Goal: Information Seeking & Learning: Learn about a topic

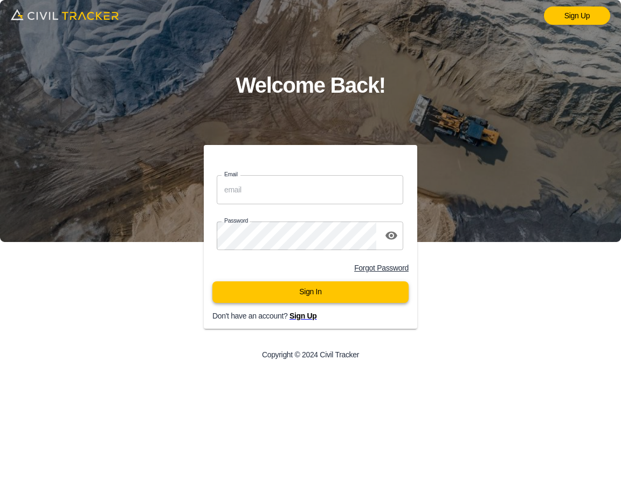
type input "[EMAIL_ADDRESS][DOMAIN_NAME]"
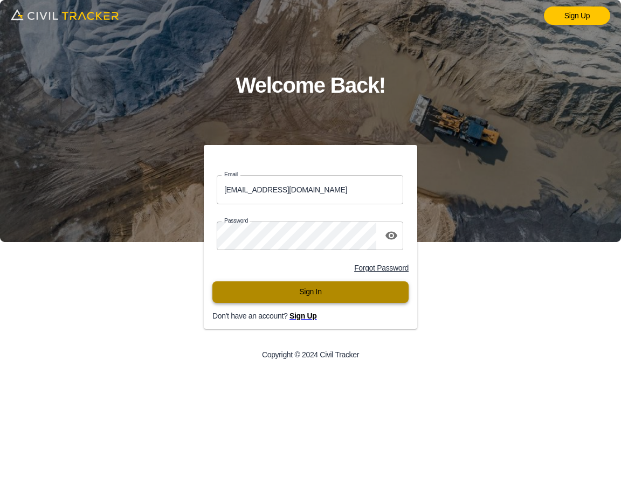
click at [316, 287] on button "Sign In" at bounding box center [311, 293] width 196 height 22
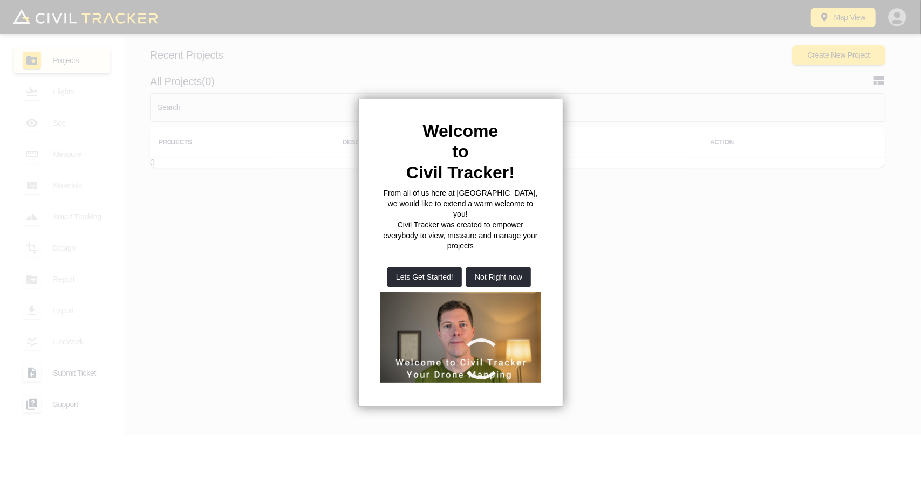
click at [492, 268] on button "Not Right now" at bounding box center [498, 277] width 65 height 19
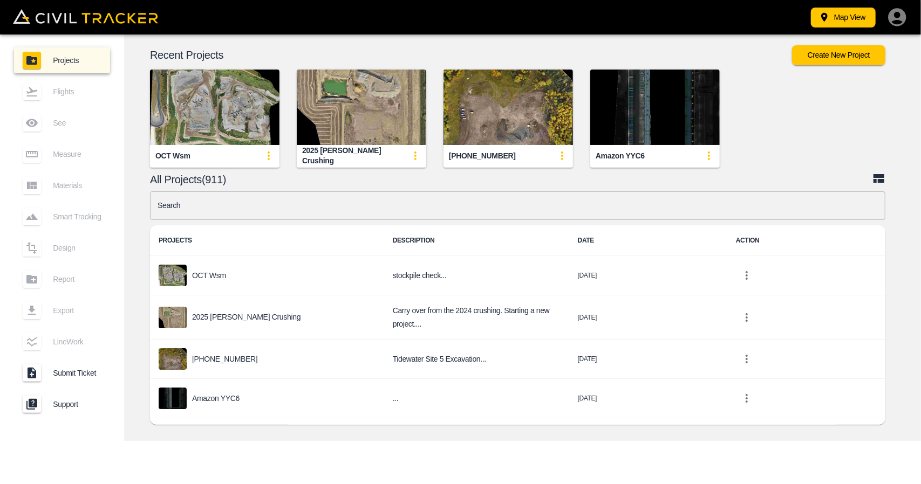
click at [287, 198] on input "text" at bounding box center [517, 205] width 735 height 29
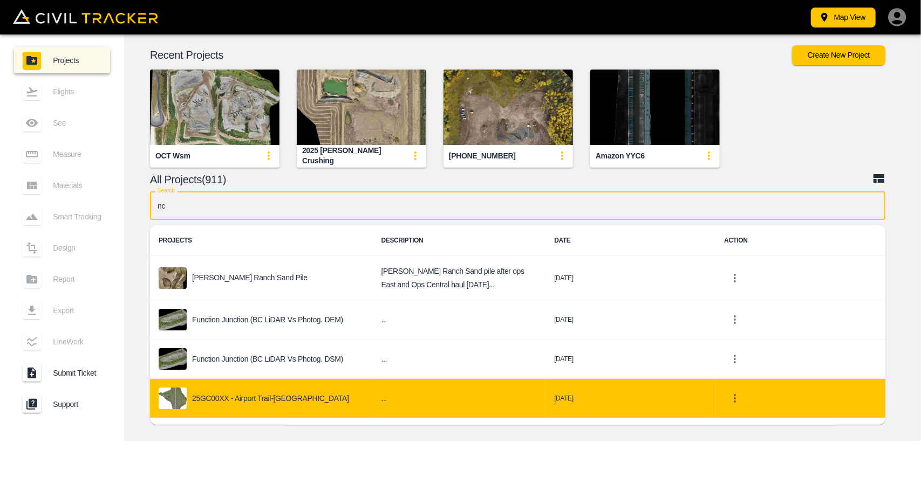
type input "nc"
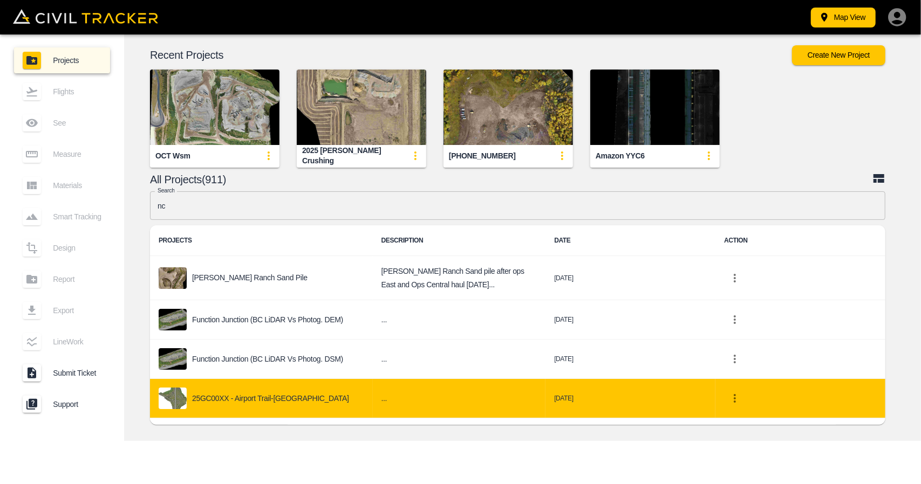
click at [255, 402] on div "25GC00XX - Airport Trail-NC" at bounding box center [262, 399] width 206 height 22
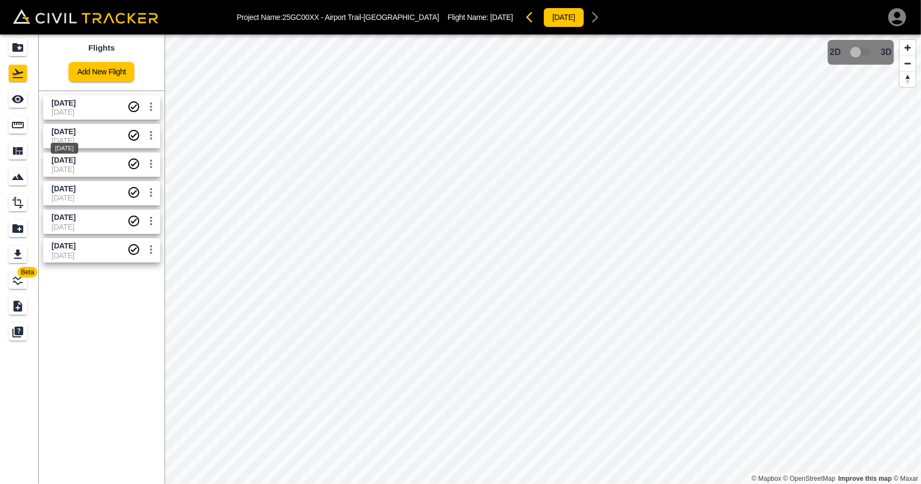
click at [76, 133] on span "Sept 4 2025" at bounding box center [64, 131] width 24 height 9
click at [21, 99] on icon "See" at bounding box center [18, 99] width 12 height 8
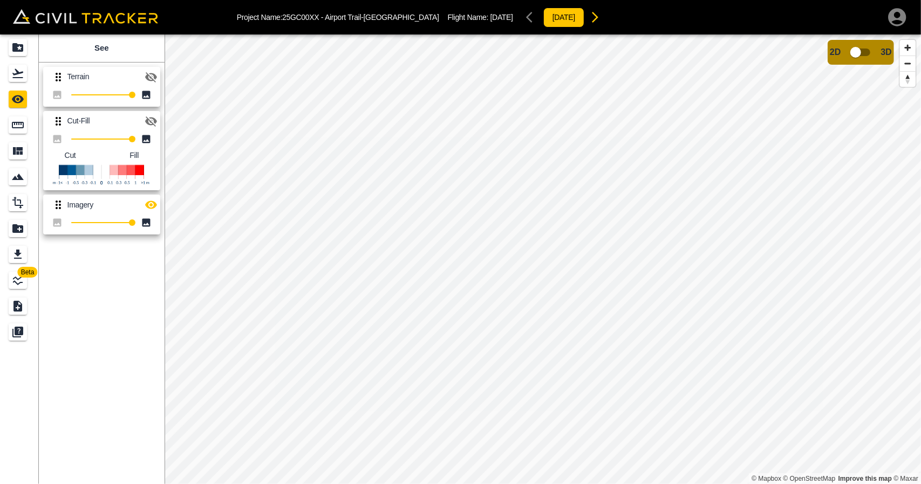
click at [149, 122] on icon "button" at bounding box center [151, 122] width 12 height 10
click at [148, 206] on icon "button" at bounding box center [151, 205] width 12 height 8
drag, startPoint x: 20, startPoint y: 75, endPoint x: 36, endPoint y: 85, distance: 18.7
click at [21, 76] on icon "Flights" at bounding box center [17, 73] width 13 height 13
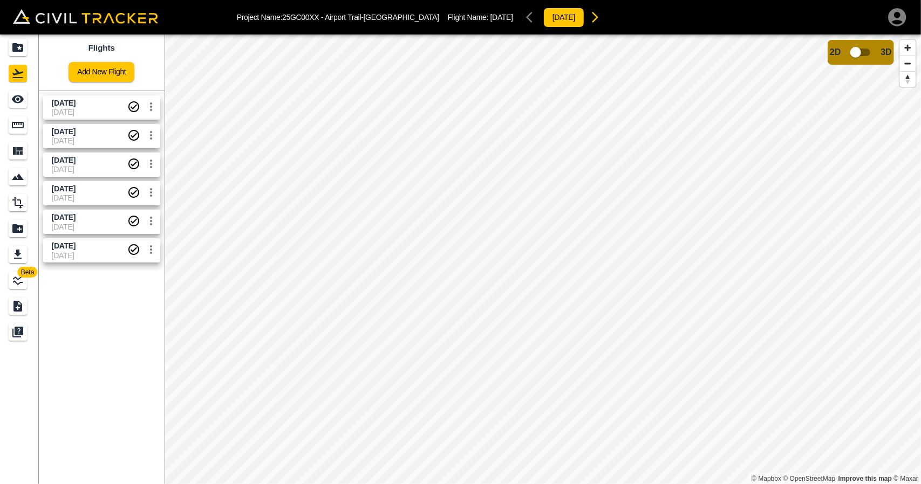
click at [76, 106] on span "Sept 16 2025" at bounding box center [64, 103] width 24 height 9
click at [30, 98] on link at bounding box center [19, 99] width 39 height 26
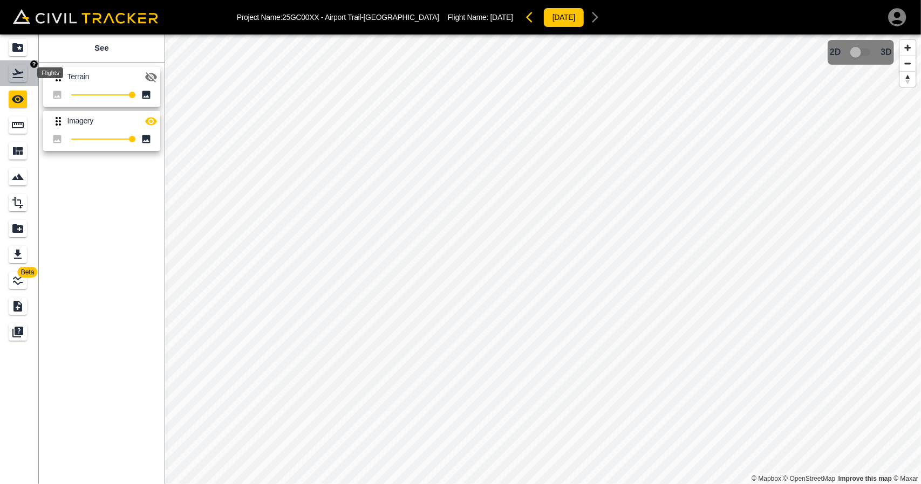
click at [13, 72] on icon "Flights" at bounding box center [17, 73] width 13 height 13
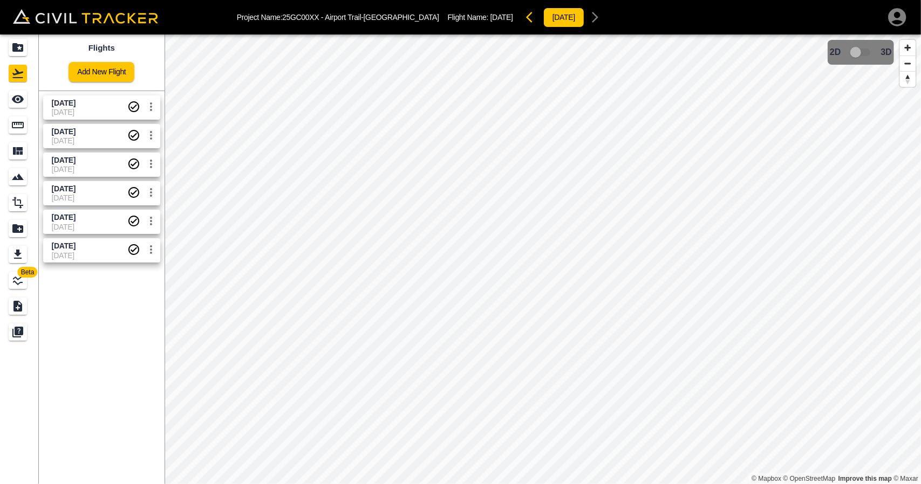
click at [64, 109] on span "25-09-2025" at bounding box center [90, 112] width 76 height 9
click at [23, 107] on div "See" at bounding box center [18, 99] width 18 height 17
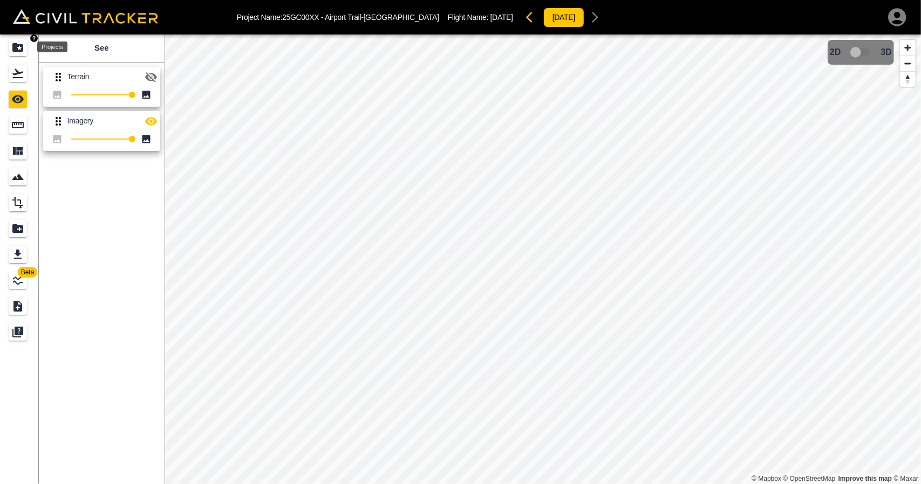
click at [20, 52] on icon "Projects" at bounding box center [17, 47] width 13 height 13
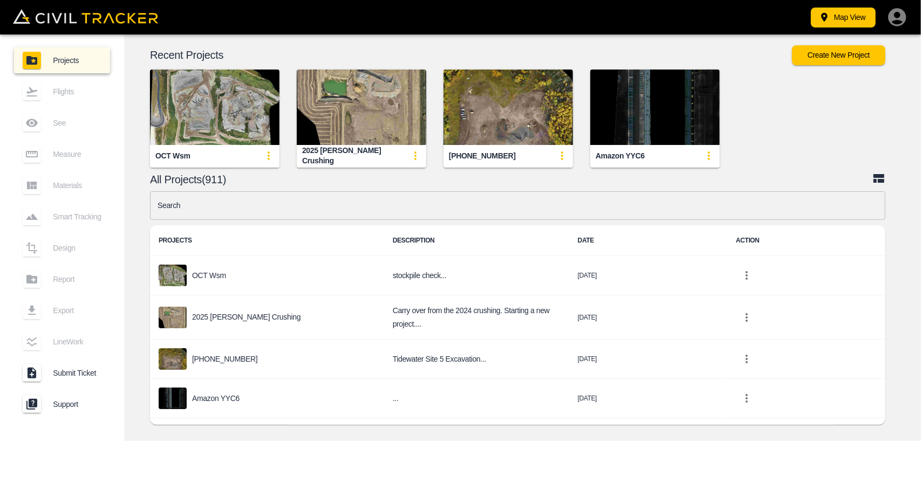
click at [297, 208] on input "text" at bounding box center [517, 205] width 735 height 29
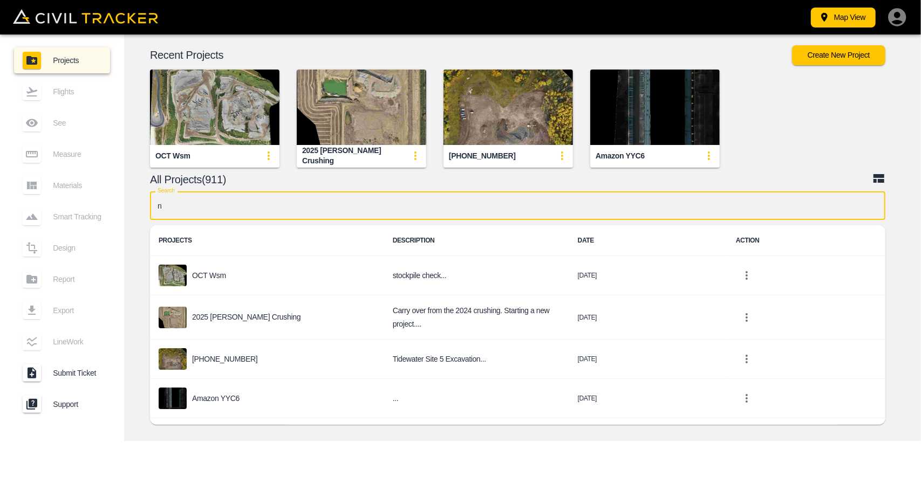
type input "nc"
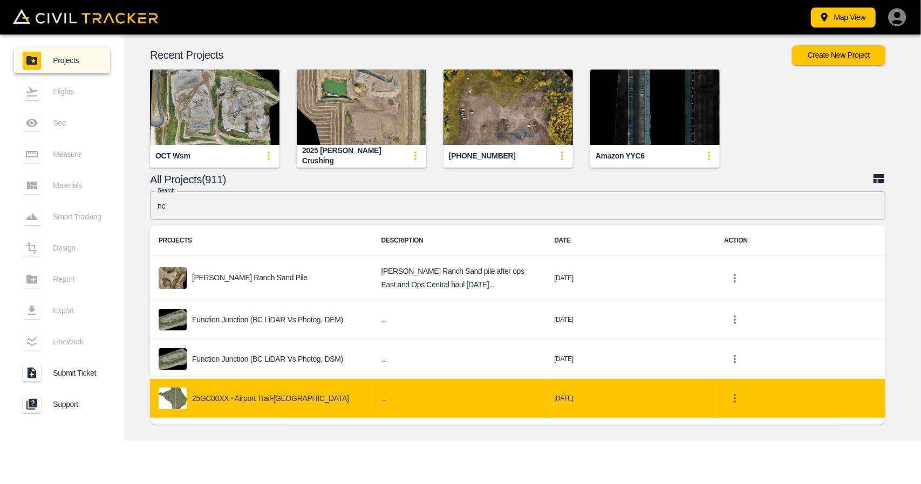
click at [238, 399] on p "25GC00XX - Airport Trail-NC" at bounding box center [270, 398] width 157 height 9
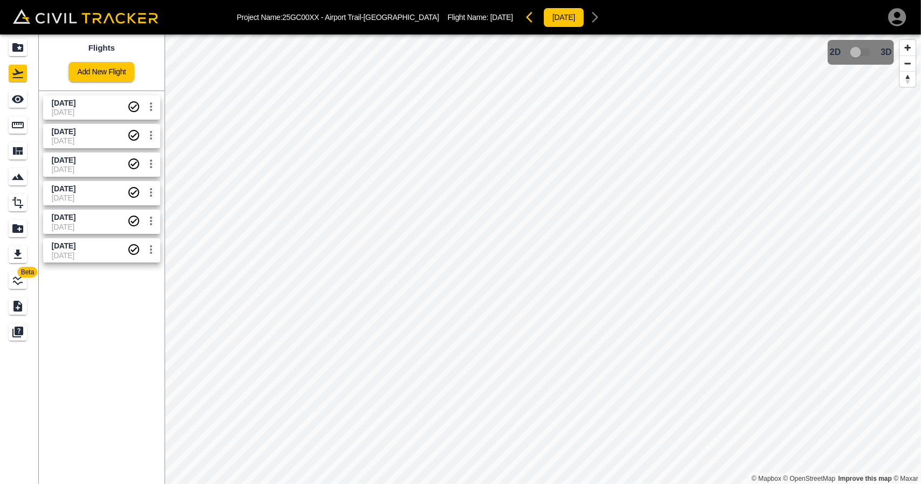
click at [87, 112] on span "25-09-2025" at bounding box center [90, 112] width 76 height 9
click at [22, 92] on div "See" at bounding box center [18, 99] width 18 height 17
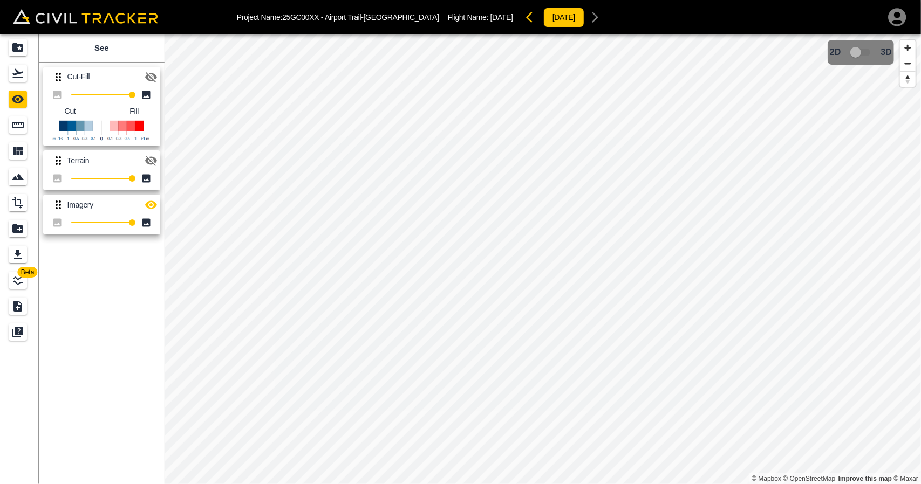
click at [152, 76] on icon "button" at bounding box center [151, 77] width 12 height 10
click at [151, 167] on icon "button" at bounding box center [151, 160] width 13 height 13
click at [4, 62] on link at bounding box center [19, 73] width 39 height 26
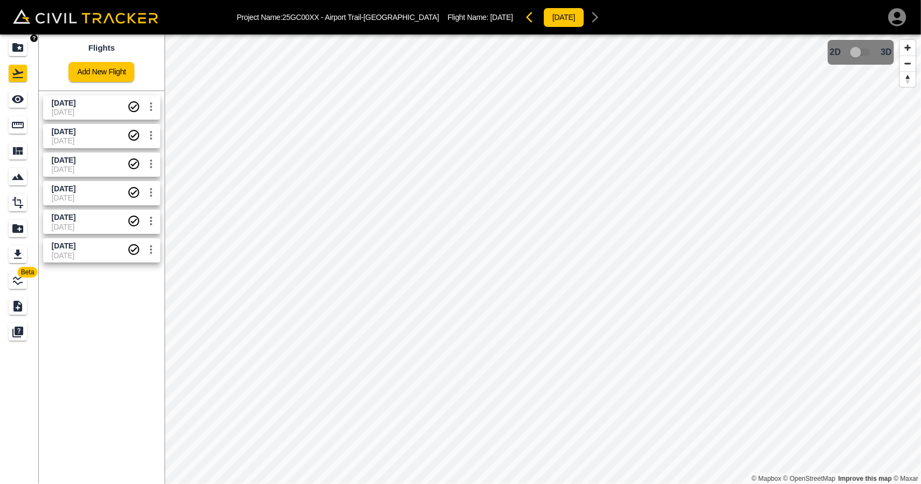
click at [4, 51] on link at bounding box center [19, 48] width 39 height 26
